Goal: Task Accomplishment & Management: Use online tool/utility

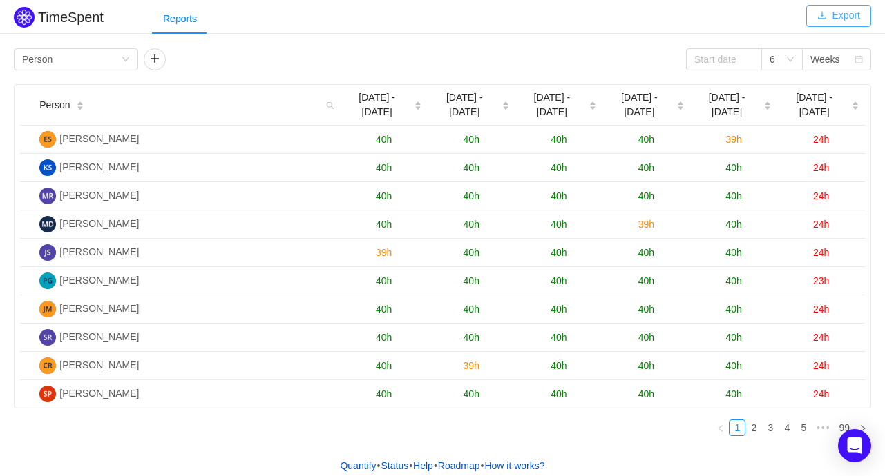
click at [834, 17] on button "Export" at bounding box center [838, 16] width 65 height 22
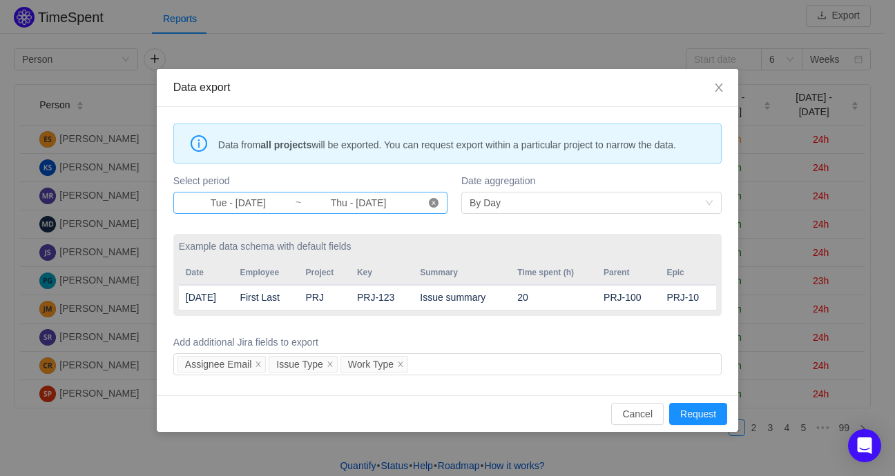
click at [432, 202] on icon "icon: close-circle" at bounding box center [434, 203] width 10 height 10
click at [242, 204] on input at bounding box center [238, 202] width 113 height 15
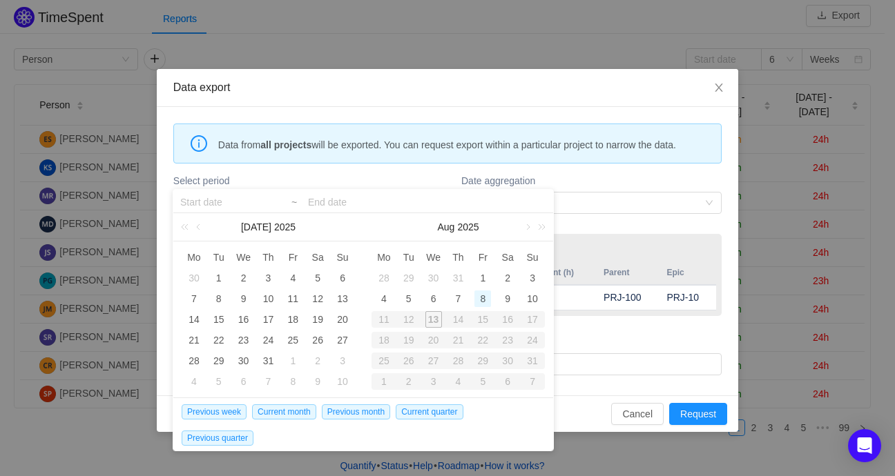
click at [484, 301] on div "8" at bounding box center [482, 299] width 17 height 17
type input "Fri - [DATE]"
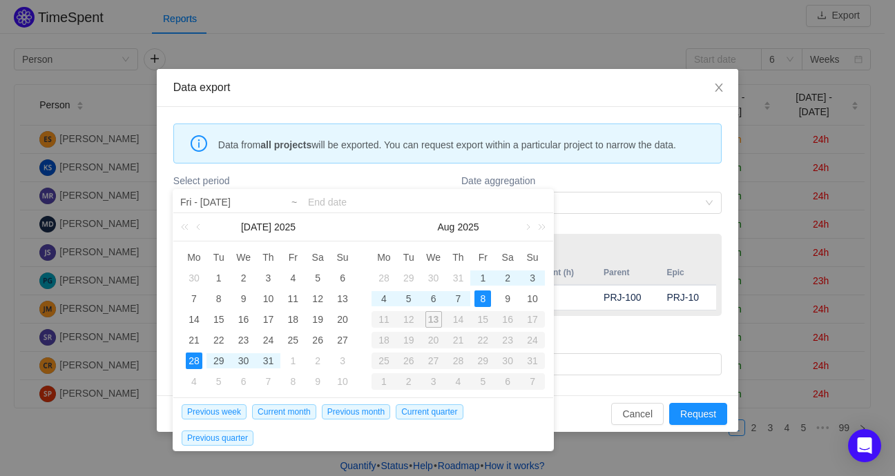
click at [332, 200] on input at bounding box center [427, 202] width 238 height 17
click at [412, 316] on div "12" at bounding box center [408, 319] width 25 height 17
type input "Tue - [DATE]"
type input "Thu - [DATE]"
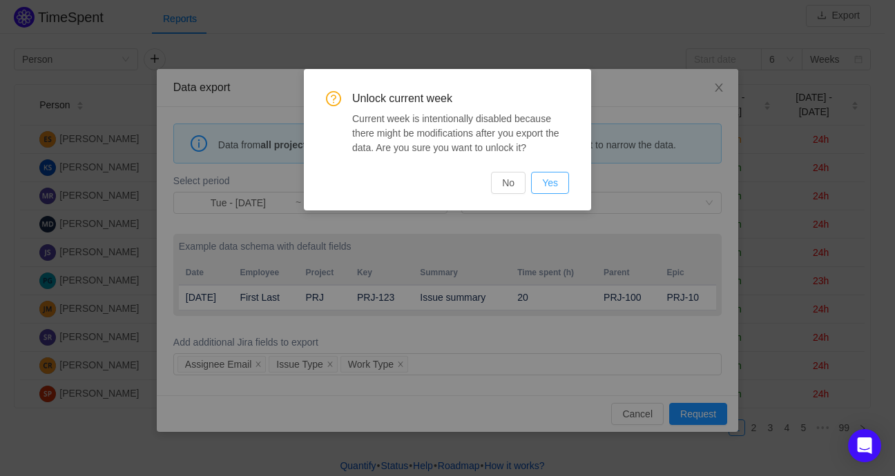
click at [564, 181] on button "Yes" at bounding box center [550, 183] width 38 height 22
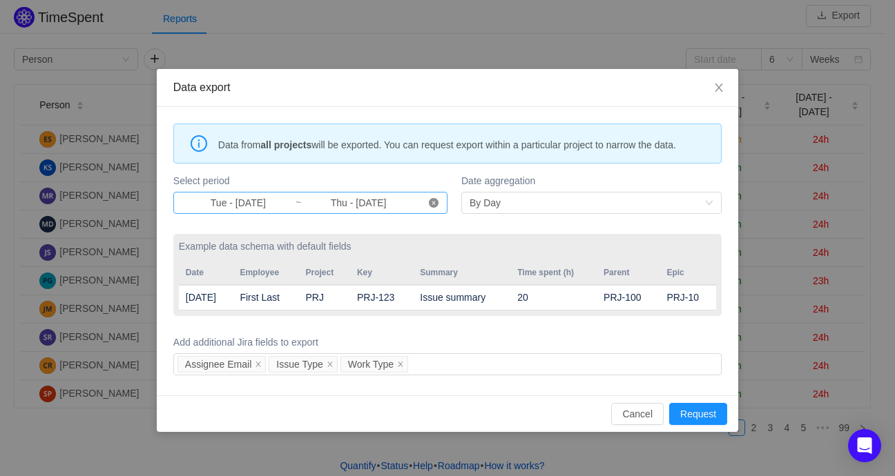
click at [434, 204] on icon "icon: close-circle" at bounding box center [434, 203] width 10 height 10
click at [227, 209] on input at bounding box center [238, 202] width 113 height 15
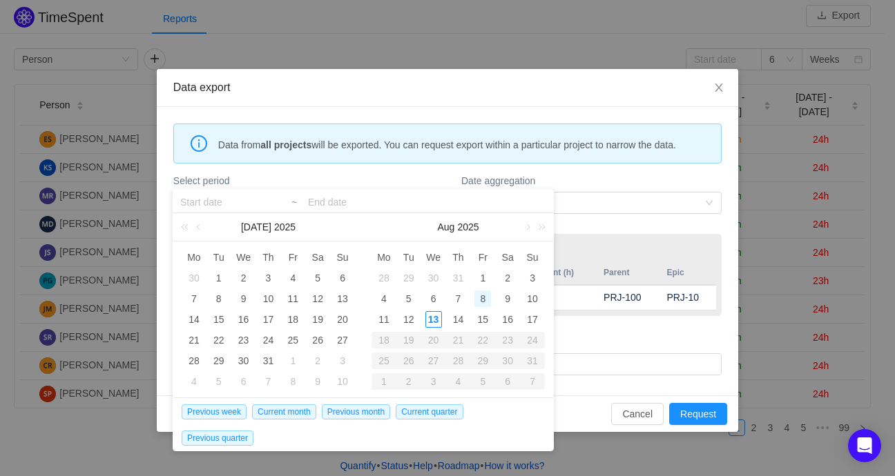
click at [481, 302] on div "8" at bounding box center [482, 299] width 17 height 17
type input "Fri - [DATE]"
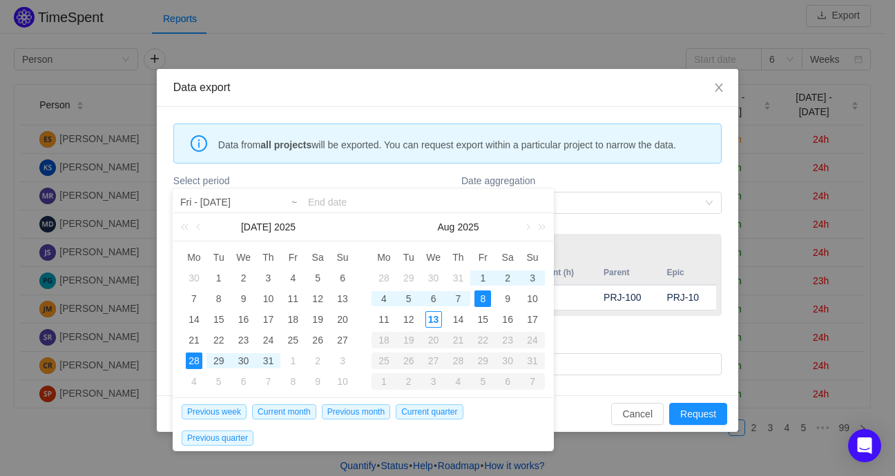
click at [343, 204] on input at bounding box center [427, 202] width 238 height 17
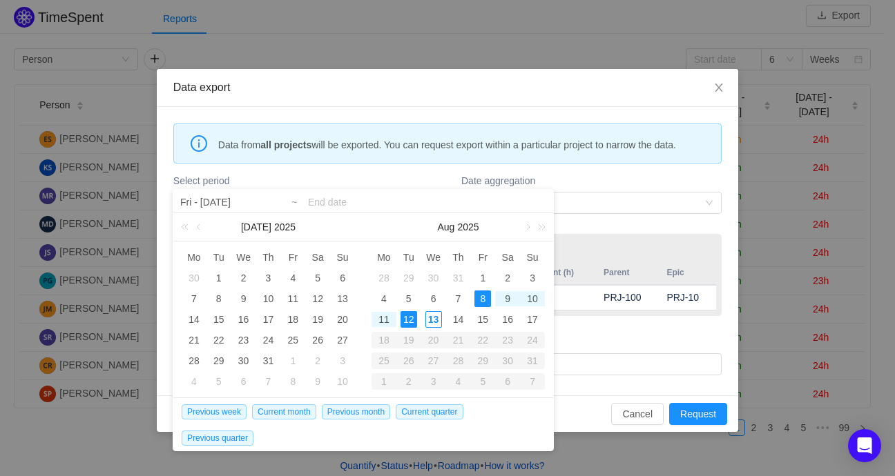
click at [414, 320] on div "12" at bounding box center [409, 319] width 17 height 17
type input "Fri - [DATE]"
type input "Tue - [DATE]"
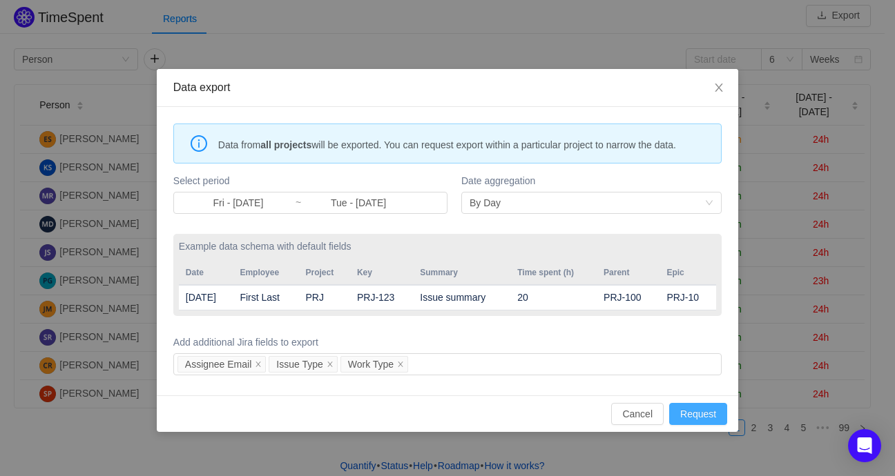
click at [699, 407] on button "Request" at bounding box center [698, 414] width 58 height 22
